Goal: Find contact information: Find contact information

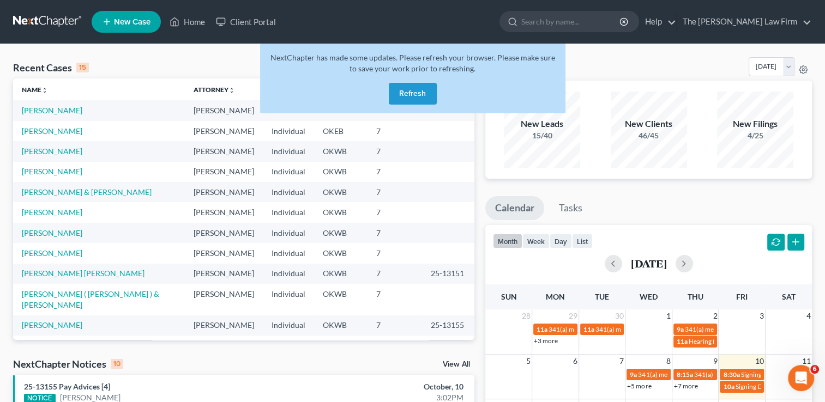
click at [424, 99] on button "Refresh" at bounding box center [413, 94] width 48 height 22
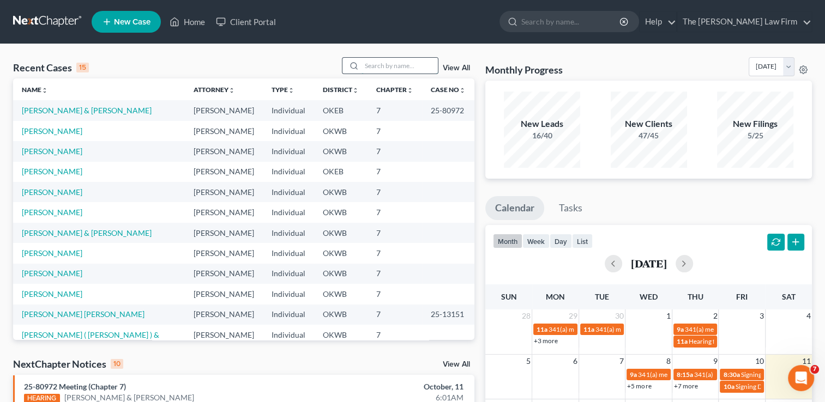
click at [404, 66] on input "search" at bounding box center [399, 66] width 76 height 16
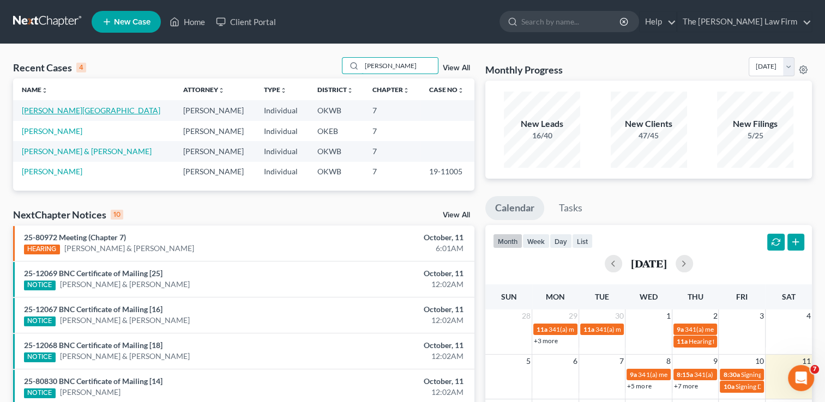
type input "REgina"
click at [28, 113] on link "Guenthner, Regina" at bounding box center [91, 110] width 138 height 9
select select "6"
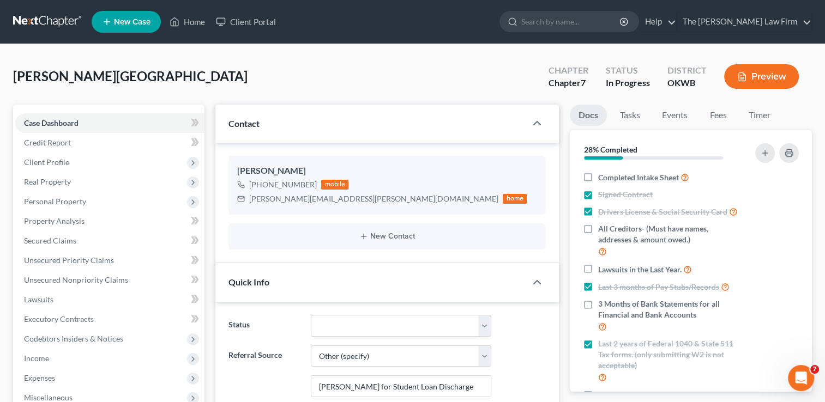
scroll to position [112, 0]
drag, startPoint x: 267, startPoint y: 170, endPoint x: 231, endPoint y: 170, distance: 35.4
click at [231, 170] on div "Regina Guenthner +1 (806) 886-5106 mobile regina.a.guenthner@gmail.com home" at bounding box center [386, 185] width 317 height 59
copy div "Regina"
click at [324, 168] on div "Regina Guenthner" at bounding box center [387, 171] width 300 height 13
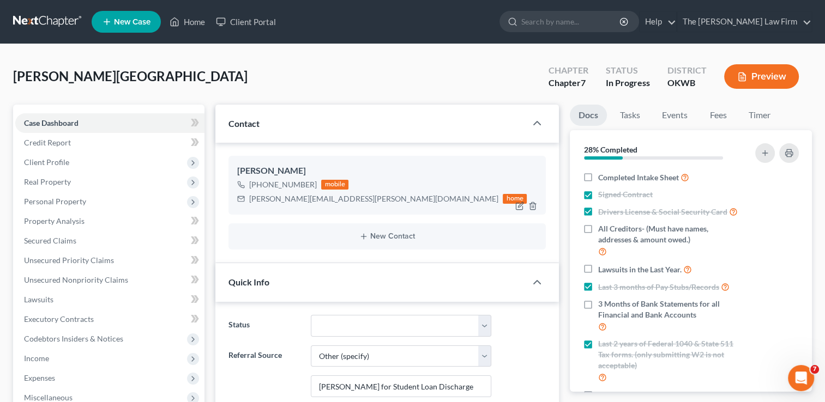
drag, startPoint x: 313, startPoint y: 170, endPoint x: 268, endPoint y: 169, distance: 45.2
click at [268, 169] on div "Regina Guenthner" at bounding box center [387, 171] width 300 height 13
copy div "Guenthner"
drag, startPoint x: 353, startPoint y: 199, endPoint x: 246, endPoint y: 204, distance: 106.4
click at [246, 204] on div "regina.a.guenthner@gmail.com home" at bounding box center [381, 199] width 289 height 14
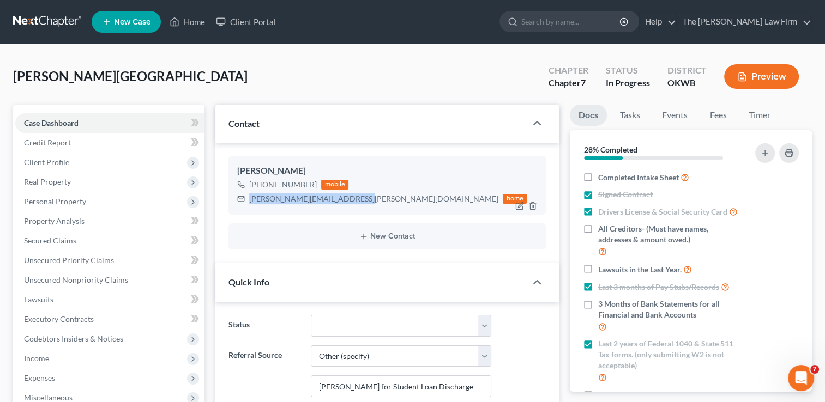
drag, startPoint x: 246, startPoint y: 204, endPoint x: 252, endPoint y: 204, distance: 6.0
copy div "regina.a.guenthner@gmail.com"
drag, startPoint x: 312, startPoint y: 185, endPoint x: 260, endPoint y: 179, distance: 52.1
click at [260, 179] on div "+1 (806) 886-5106" at bounding box center [283, 184] width 68 height 11
copy div "(806) 886-5106"
